Goal: Transaction & Acquisition: Obtain resource

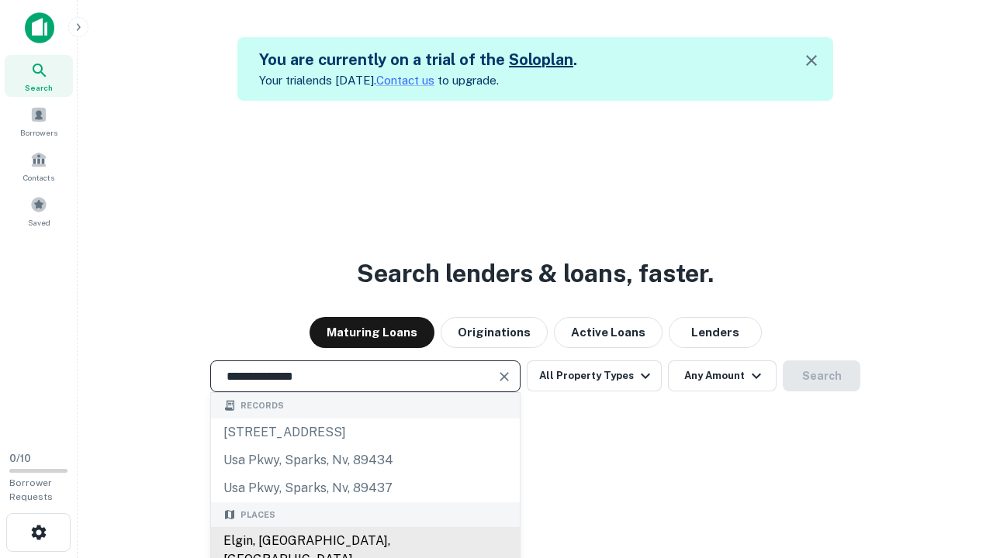
click at [365, 541] on div "Elgin, [GEOGRAPHIC_DATA], [GEOGRAPHIC_DATA]" at bounding box center [365, 550] width 309 height 47
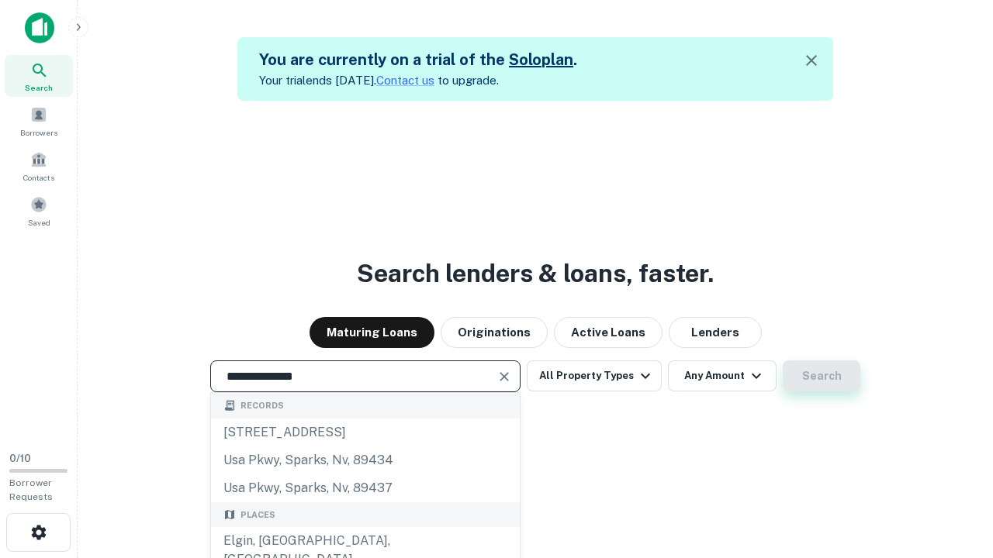
type input "**********"
click at [821, 376] on button "Search" at bounding box center [822, 376] width 78 height 31
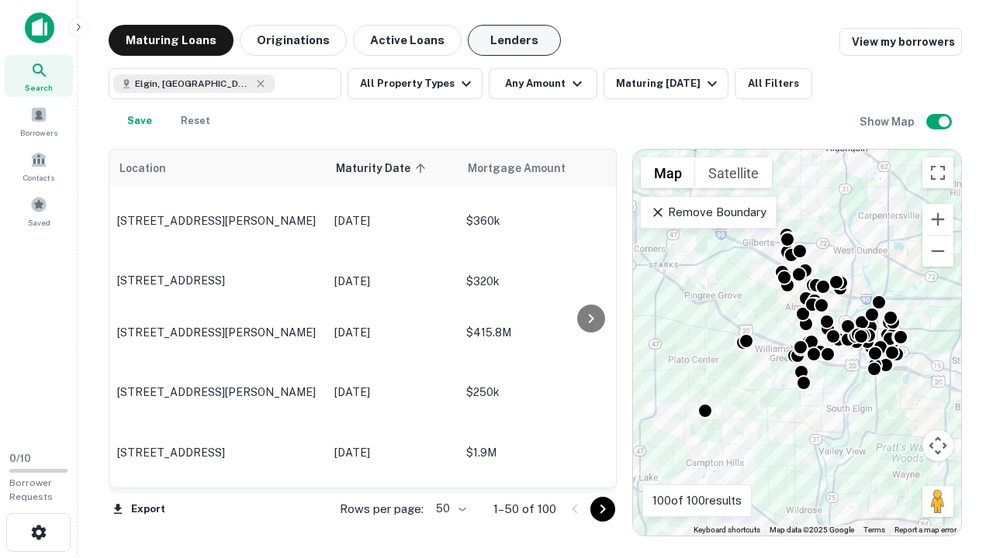
click at [514, 40] on button "Lenders" at bounding box center [514, 40] width 93 height 31
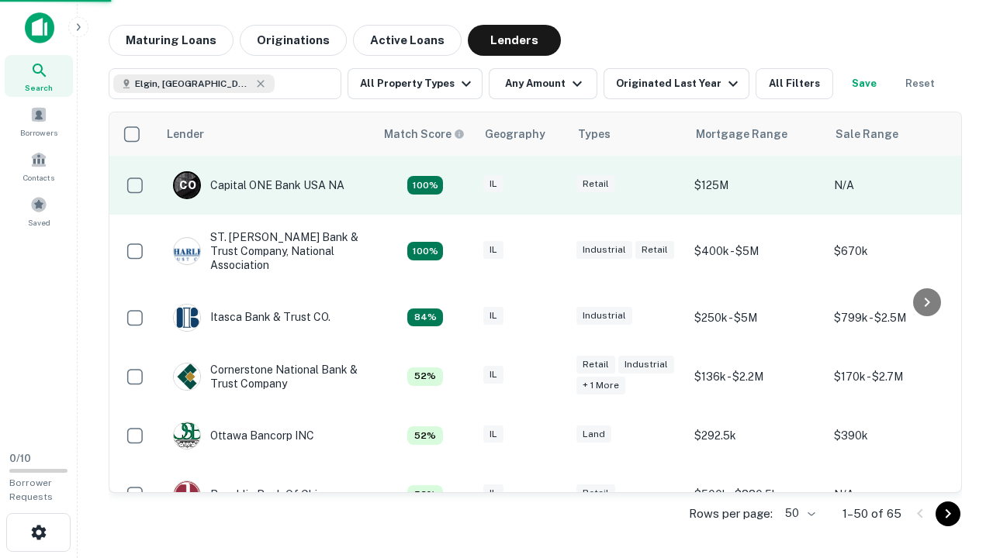
click at [551, 185] on div "IL" at bounding box center [522, 185] width 78 height 21
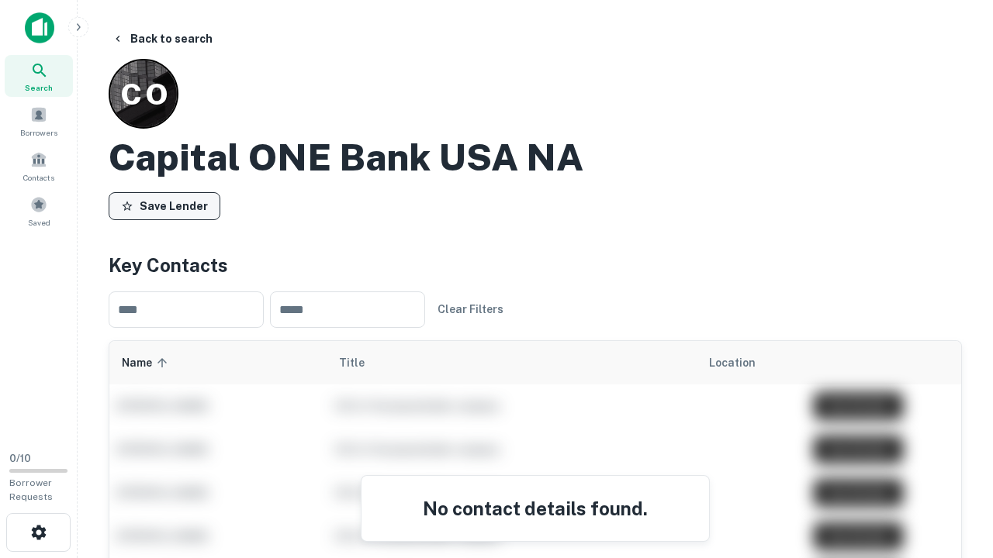
click at [164, 206] on button "Save Lender" at bounding box center [165, 206] width 112 height 28
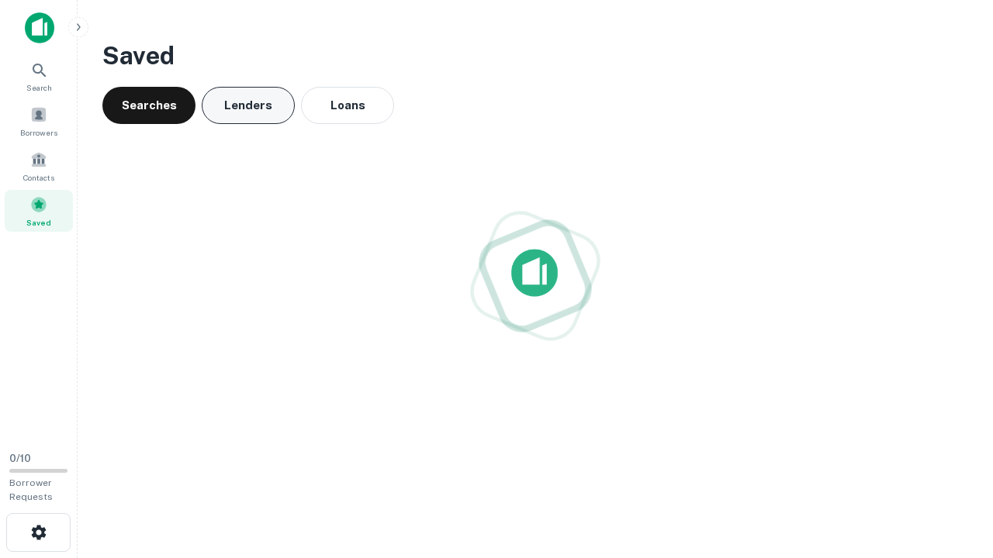
click at [248, 105] on button "Lenders" at bounding box center [248, 105] width 93 height 37
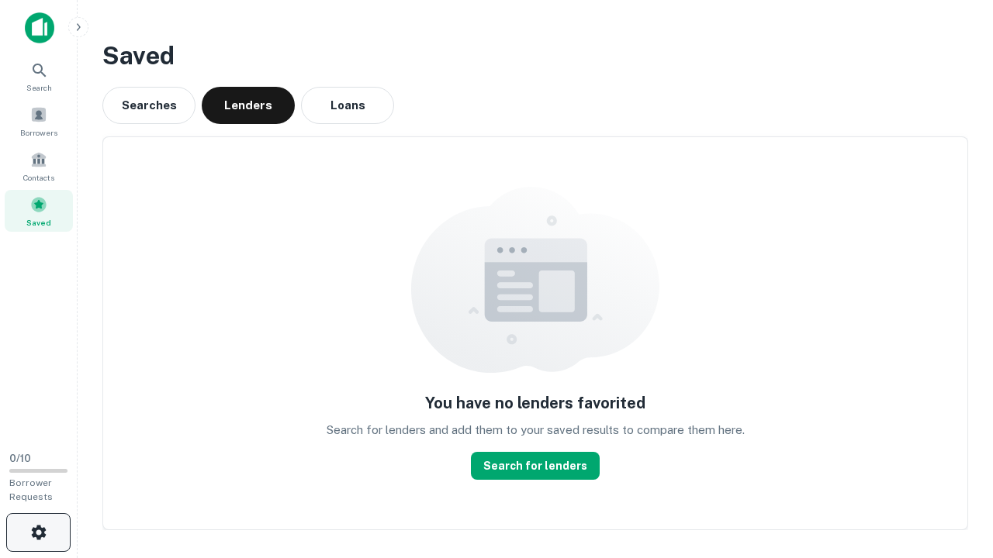
click at [38, 533] on icon "button" at bounding box center [38, 533] width 19 height 19
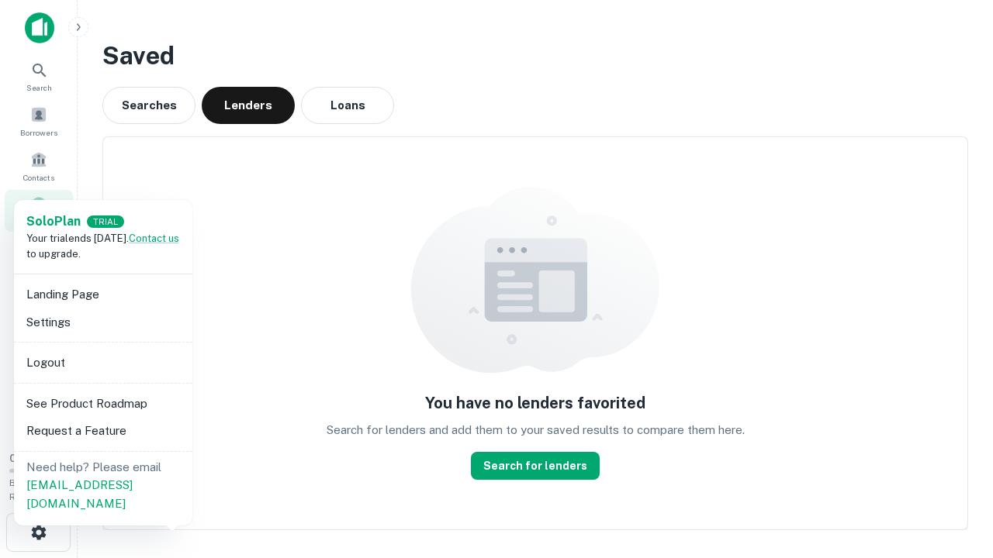
click at [102, 362] on li "Logout" at bounding box center [103, 363] width 166 height 28
